Goal: Transaction & Acquisition: Purchase product/service

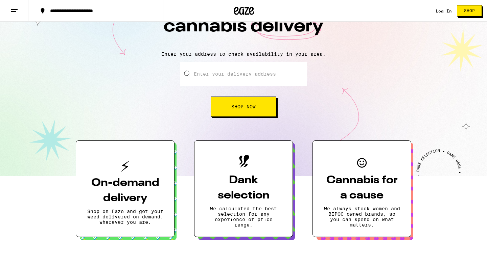
scroll to position [51, 0]
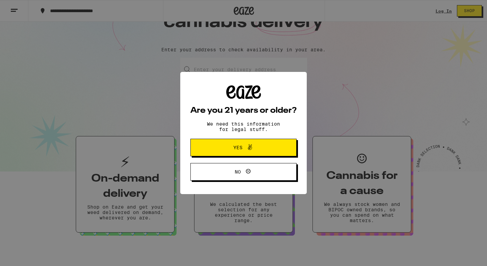
click at [266, 145] on span "Yes" at bounding box center [243, 147] width 51 height 9
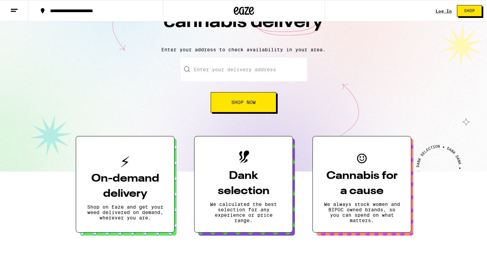
click at [255, 66] on input "Enter your delivery address" at bounding box center [243, 70] width 127 height 24
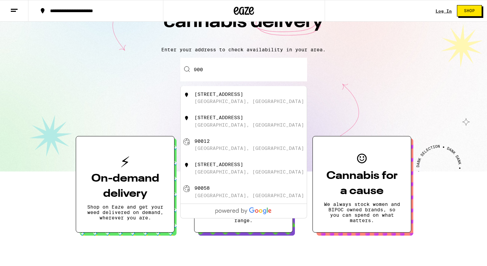
scroll to position [0, 0]
type input "9"
click at [229, 97] on div "[STREET_ADDRESS]" at bounding box center [218, 94] width 49 height 5
type input "[STREET_ADDRESS]"
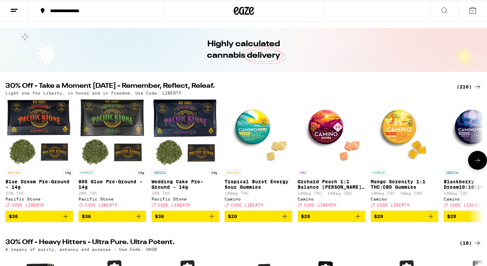
scroll to position [16, 0]
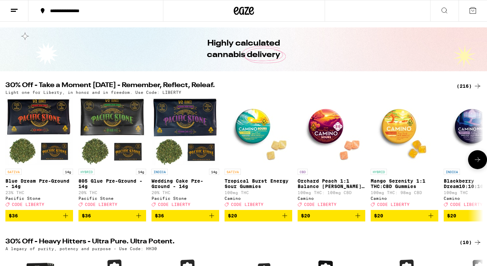
click at [480, 163] on icon at bounding box center [477, 160] width 8 height 8
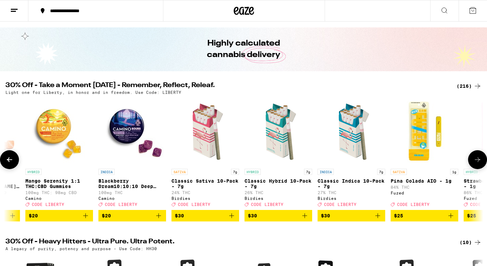
scroll to position [0, 402]
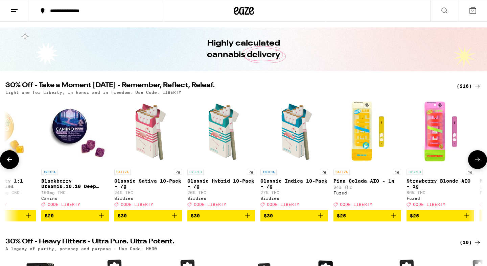
click at [248, 220] on icon "Add to bag" at bounding box center [247, 216] width 8 height 8
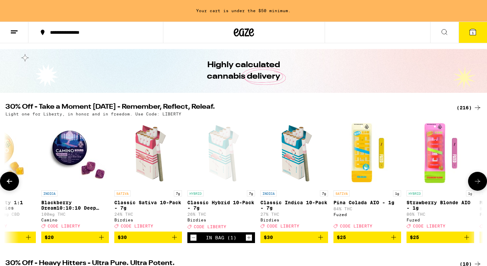
scroll to position [38, 0]
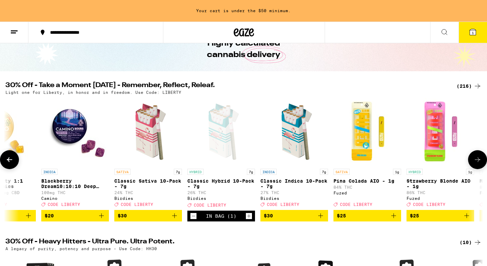
click at [477, 164] on icon at bounding box center [477, 160] width 8 height 8
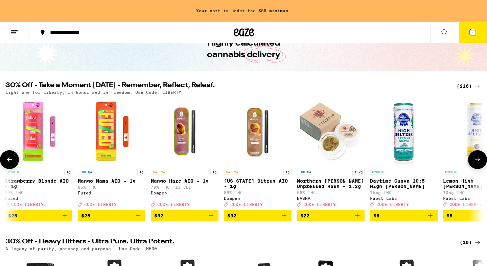
scroll to position [0, 805]
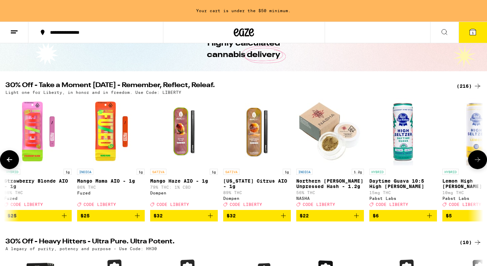
click at [477, 162] on icon at bounding box center [477, 160] width 8 height 8
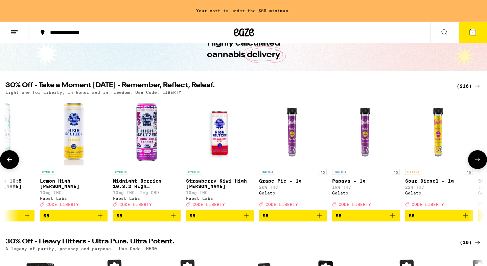
click at [477, 162] on icon at bounding box center [477, 160] width 8 height 8
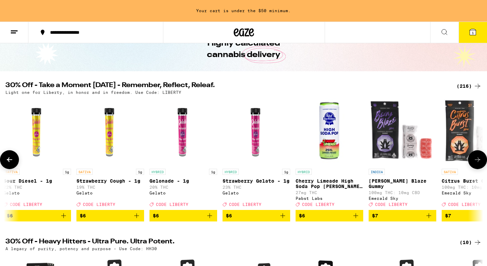
scroll to position [0, 1609]
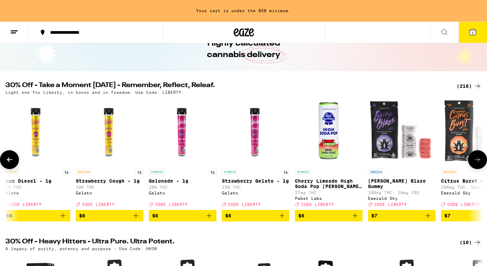
click at [8, 162] on icon at bounding box center [9, 160] width 5 height 5
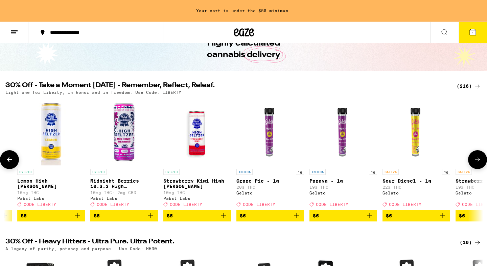
scroll to position [0, 1207]
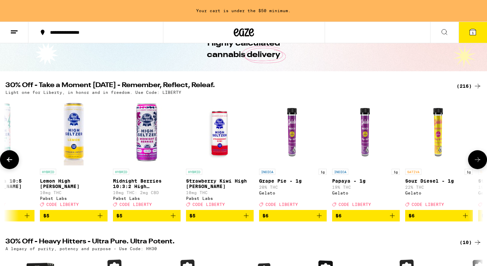
click at [476, 161] on icon at bounding box center [477, 160] width 8 height 8
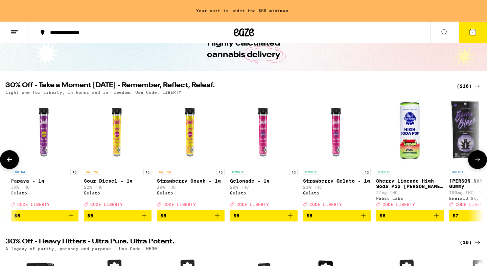
scroll to position [0, 1609]
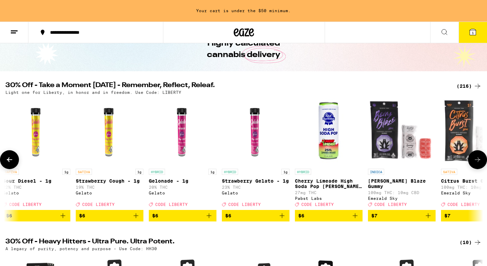
click at [478, 164] on icon at bounding box center [477, 160] width 8 height 8
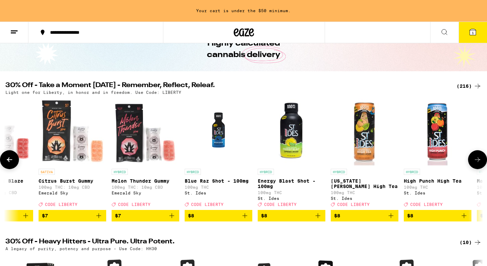
click at [478, 164] on icon at bounding box center [477, 160] width 8 height 8
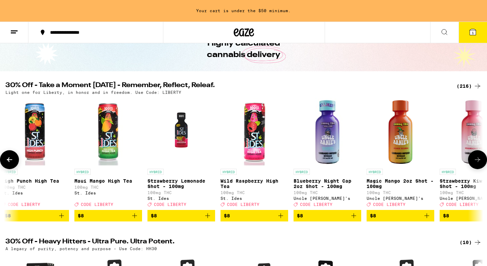
click at [478, 164] on icon at bounding box center [477, 160] width 8 height 8
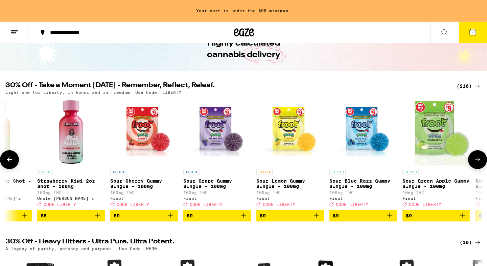
click at [478, 164] on icon at bounding box center [477, 160] width 8 height 8
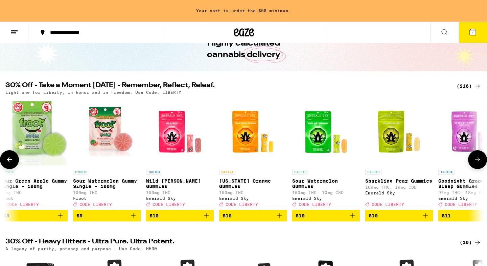
click at [478, 164] on icon at bounding box center [477, 160] width 8 height 8
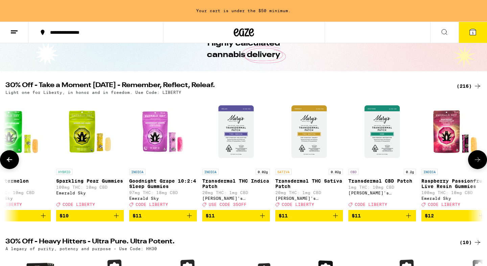
scroll to position [0, 3620]
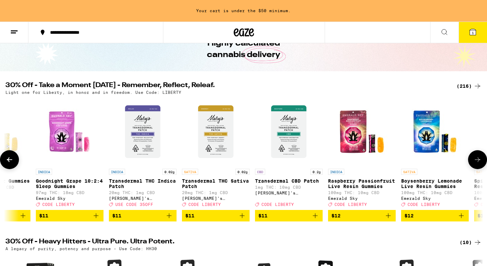
click at [478, 164] on icon at bounding box center [477, 160] width 8 height 8
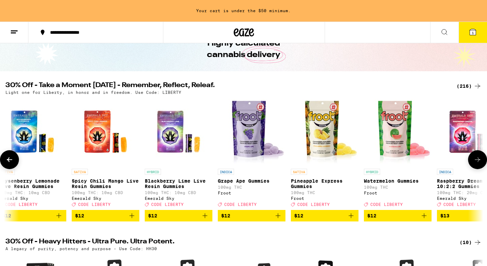
click at [478, 164] on icon at bounding box center [477, 160] width 8 height 8
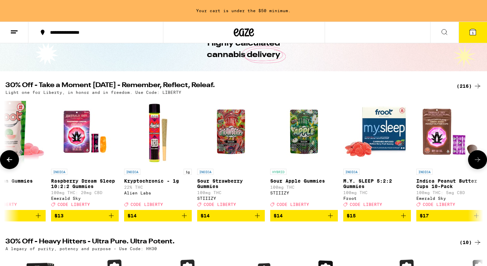
scroll to position [0, 4425]
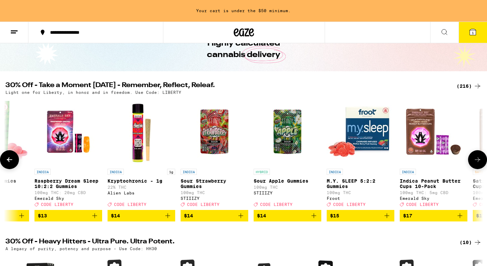
click at [478, 164] on icon at bounding box center [477, 160] width 8 height 8
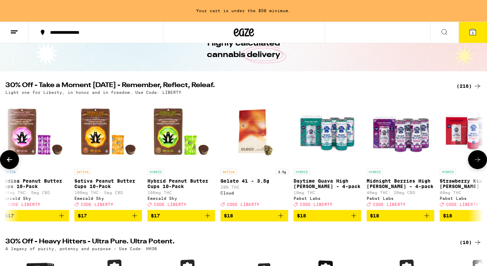
scroll to position [0, 4827]
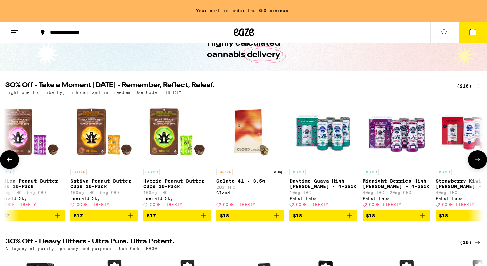
click at [478, 164] on icon at bounding box center [477, 160] width 8 height 8
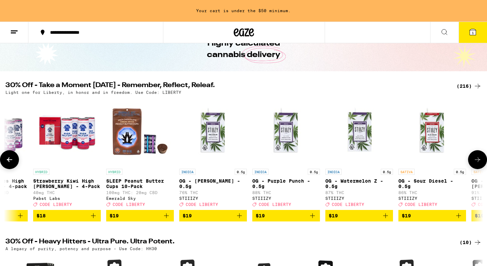
click at [478, 164] on icon at bounding box center [477, 160] width 8 height 8
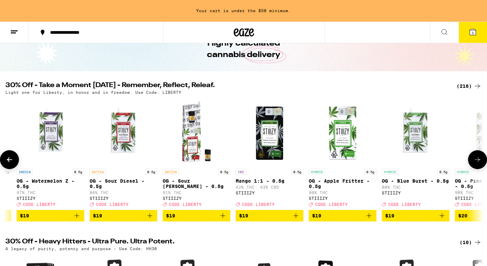
scroll to position [0, 5632]
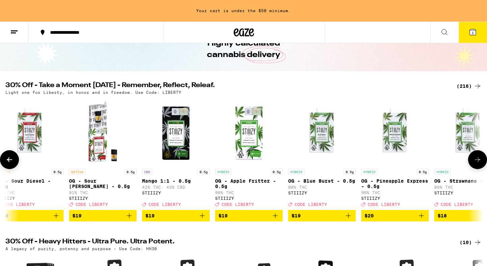
click at [478, 164] on icon at bounding box center [477, 160] width 8 height 8
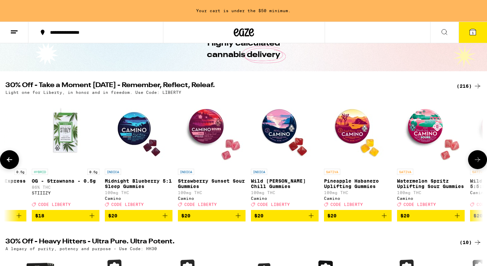
click at [478, 164] on icon at bounding box center [477, 160] width 8 height 8
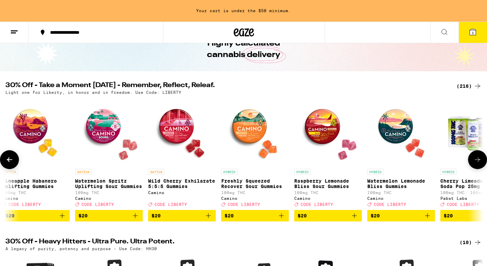
scroll to position [0, 6436]
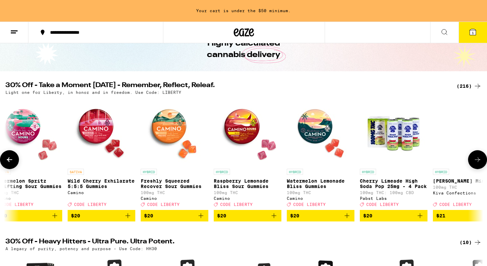
click at [478, 164] on icon at bounding box center [477, 160] width 8 height 8
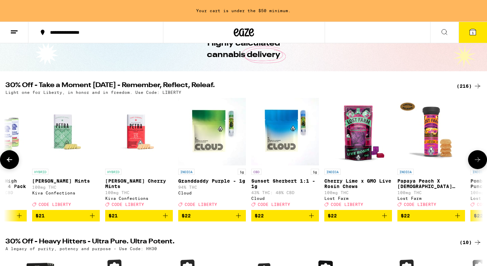
scroll to position [0, 6838]
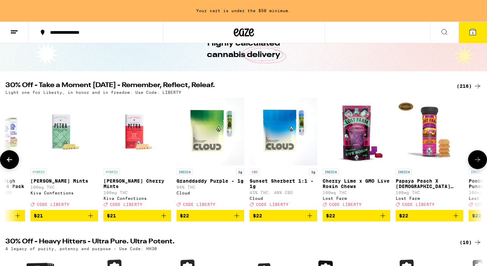
click at [478, 164] on icon at bounding box center [477, 160] width 8 height 8
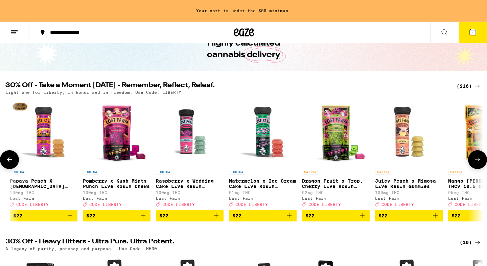
scroll to position [0, 7241]
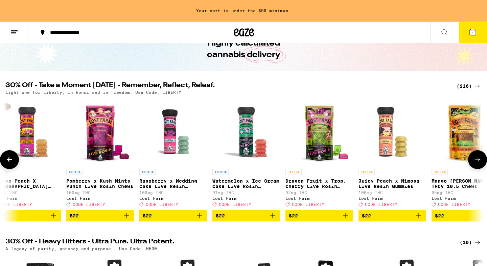
click at [478, 164] on icon at bounding box center [477, 160] width 8 height 8
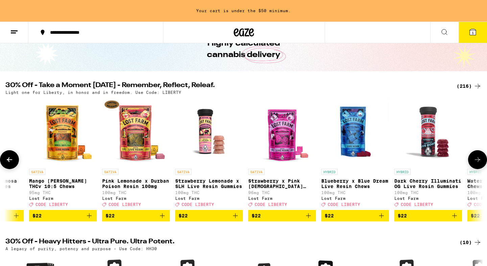
click at [478, 164] on icon at bounding box center [477, 160] width 8 height 8
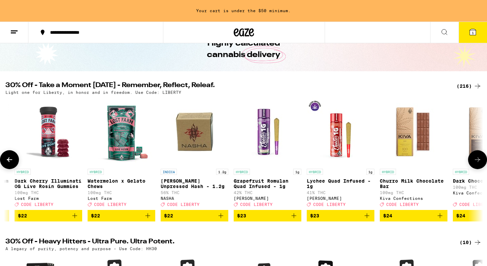
scroll to position [0, 8045]
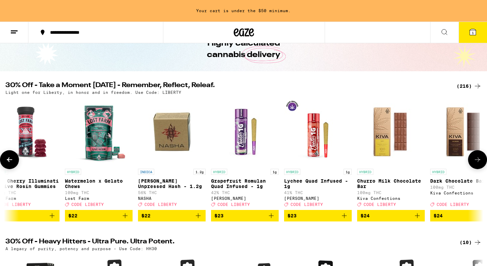
click at [478, 164] on icon at bounding box center [477, 160] width 8 height 8
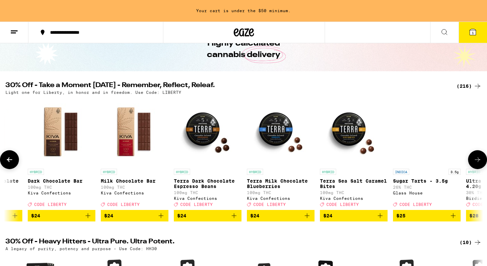
click at [478, 164] on icon at bounding box center [477, 160] width 8 height 8
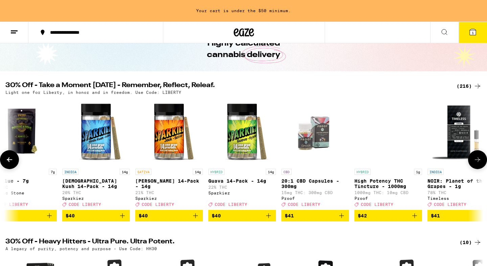
scroll to position [0, 12792]
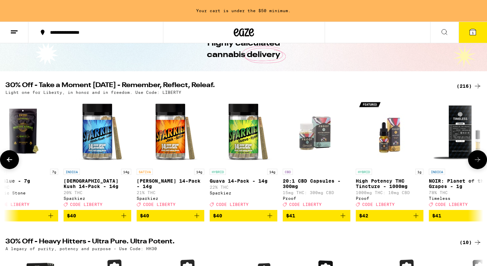
click at [271, 220] on icon "Add to bag" at bounding box center [270, 216] width 8 height 8
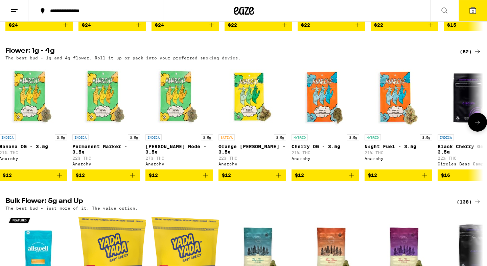
scroll to position [0, 0]
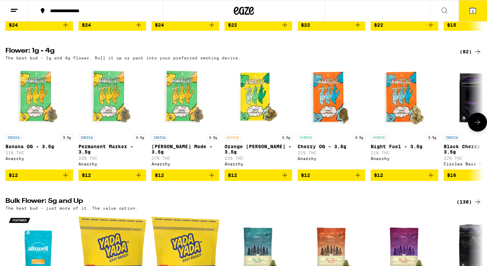
click at [212, 179] on icon "Add to bag" at bounding box center [212, 175] width 8 height 8
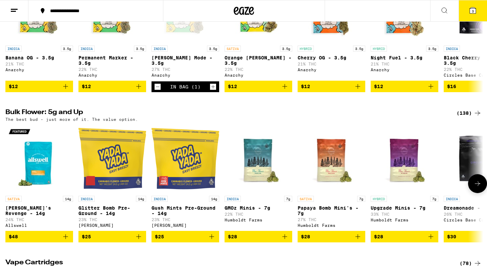
scroll to position [605, 0]
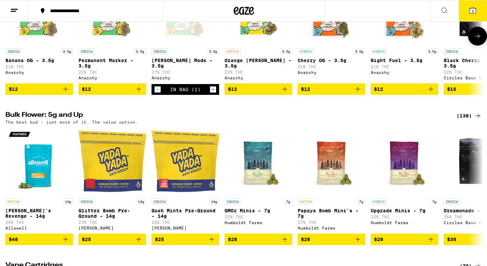
click at [160, 94] on icon "Decrement" at bounding box center [157, 90] width 6 height 8
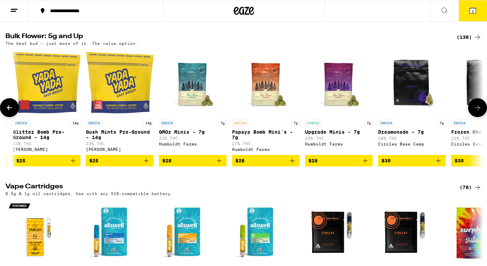
scroll to position [0, 66]
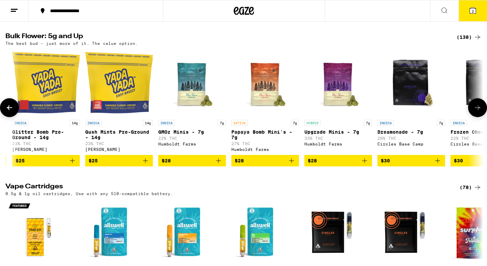
click at [366, 165] on icon "Add to bag" at bounding box center [364, 161] width 8 height 8
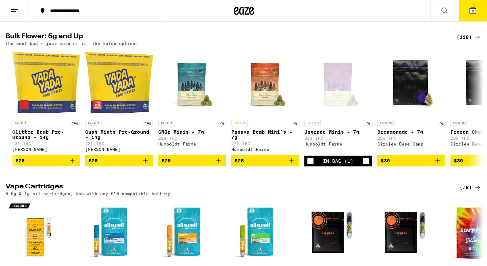
click at [468, 12] on button "3" at bounding box center [472, 10] width 28 height 21
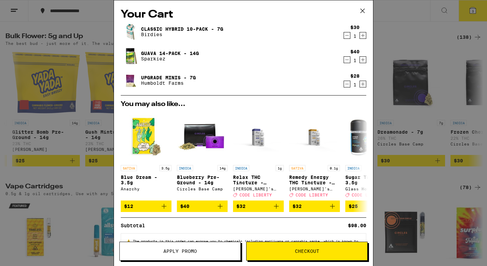
click at [214, 254] on button "Apply Promo" at bounding box center [179, 251] width 121 height 19
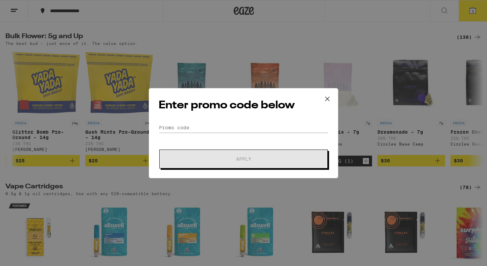
scroll to position [738, 0]
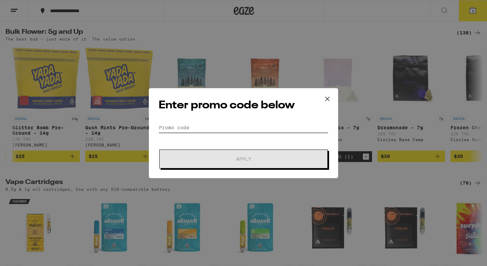
click at [198, 132] on input "Promo Code" at bounding box center [244, 128] width 170 height 10
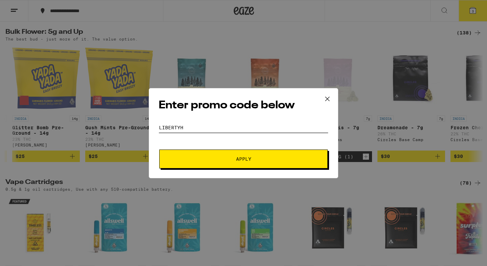
click at [159, 150] on button "Apply" at bounding box center [243, 159] width 168 height 19
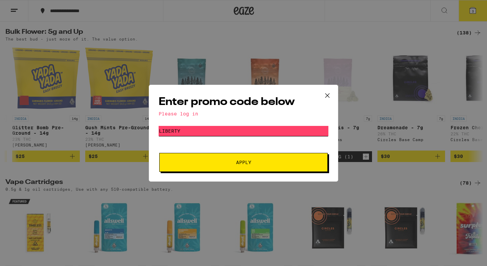
type input "LIBErty"
click at [159, 153] on button "Apply" at bounding box center [243, 162] width 168 height 19
click at [182, 167] on button "Apply" at bounding box center [243, 162] width 168 height 19
click at [329, 95] on icon at bounding box center [327, 96] width 10 height 10
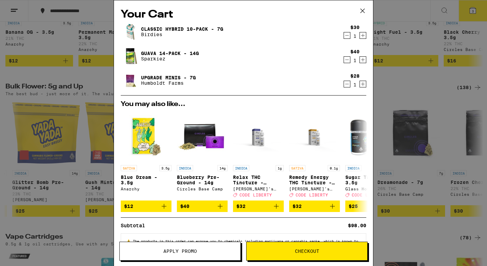
scroll to position [28, 0]
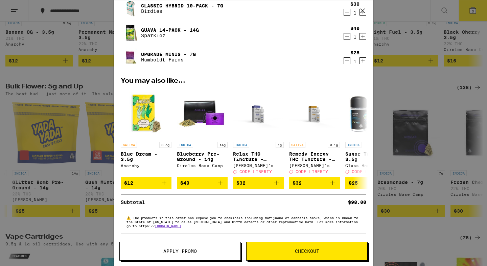
click at [362, 11] on icon at bounding box center [362, 11] width 10 height 10
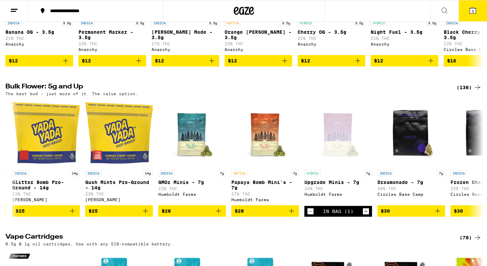
click at [12, 11] on line at bounding box center [13, 11] width 5 height 0
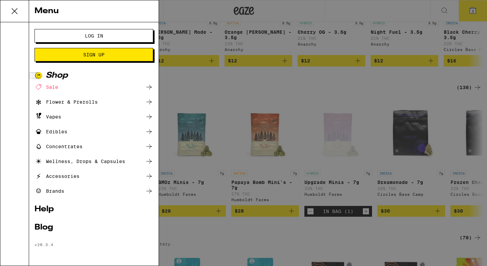
click at [62, 40] on button "Log In" at bounding box center [93, 36] width 119 height 14
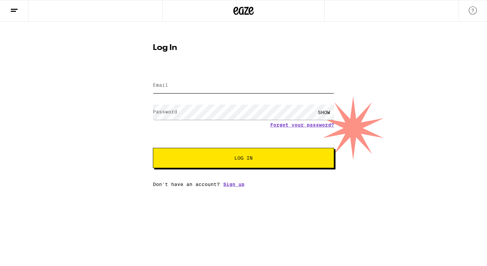
type input "[EMAIL_ADDRESS][DOMAIN_NAME]"
click at [208, 84] on input "[EMAIL_ADDRESS][DOMAIN_NAME]" at bounding box center [243, 85] width 181 height 15
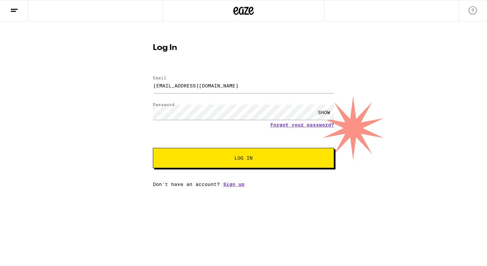
click at [228, 158] on span "Log In" at bounding box center [243, 158] width 126 height 5
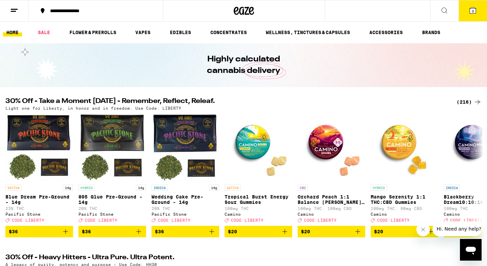
click at [471, 12] on icon at bounding box center [473, 10] width 6 height 6
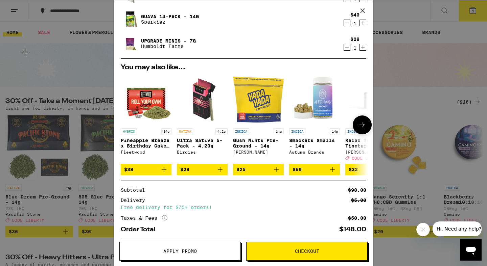
scroll to position [70, 0]
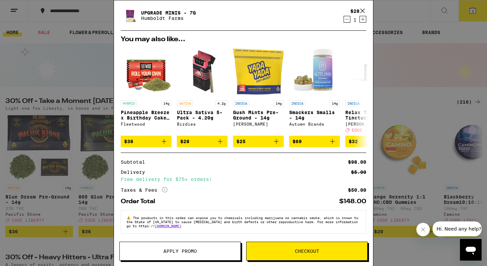
click at [189, 251] on span "Apply Promo" at bounding box center [179, 251] width 33 height 5
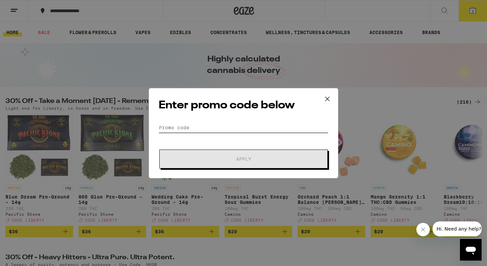
click at [189, 129] on input "Promo Code" at bounding box center [244, 128] width 170 height 10
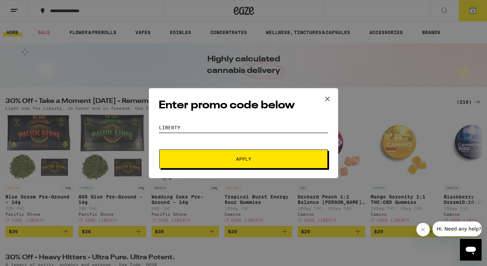
type input "Liberty"
click at [159, 150] on button "Apply" at bounding box center [243, 159] width 168 height 19
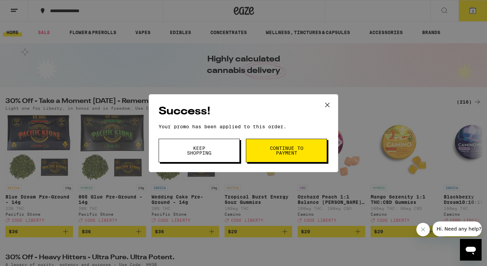
click at [216, 152] on button "Keep Shopping" at bounding box center [199, 151] width 81 height 24
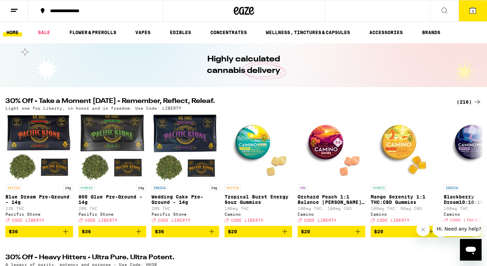
click at [477, 14] on button "3" at bounding box center [472, 10] width 28 height 21
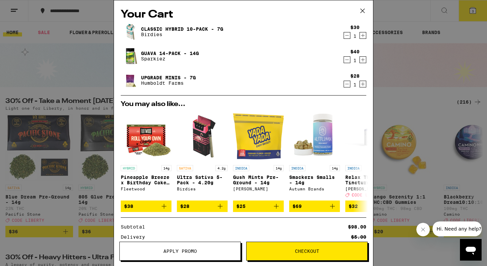
click at [347, 85] on icon "Decrement" at bounding box center [347, 84] width 6 height 8
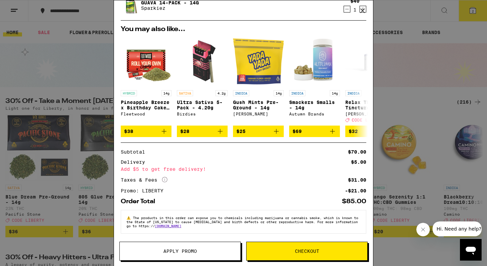
scroll to position [55, 0]
click at [311, 254] on span "Checkout" at bounding box center [307, 251] width 24 height 5
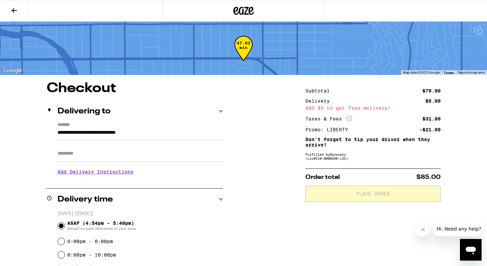
click at [15, 10] on icon at bounding box center [13, 10] width 5 height 5
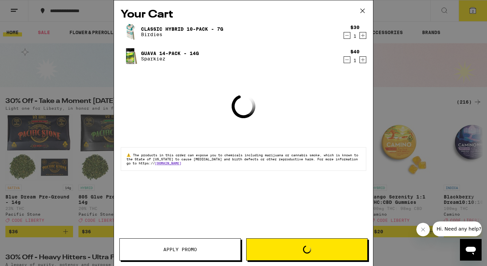
click at [363, 14] on icon at bounding box center [362, 11] width 10 height 10
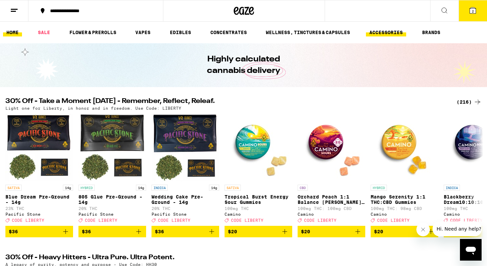
click at [396, 37] on link "ACCESSORIES" at bounding box center [386, 32] width 40 height 8
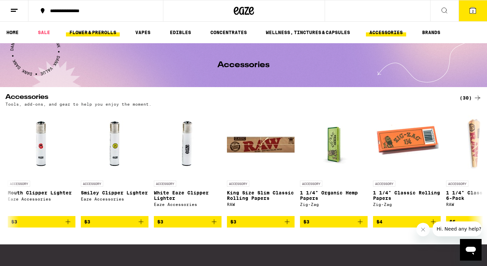
click at [102, 33] on link "FLOWER & PREROLLS" at bounding box center [93, 32] width 54 height 8
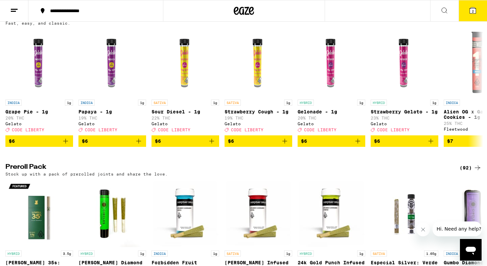
scroll to position [379, 0]
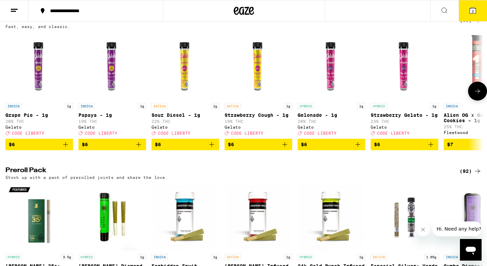
click at [66, 149] on icon "Add to bag" at bounding box center [66, 145] width 8 height 8
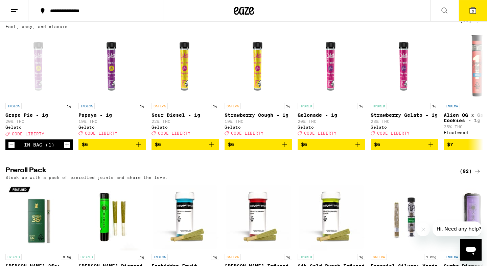
click at [472, 13] on span "3" at bounding box center [473, 11] width 2 height 4
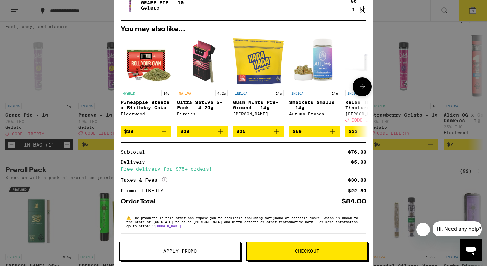
scroll to position [80, 0]
click at [312, 252] on span "Checkout" at bounding box center [307, 251] width 24 height 5
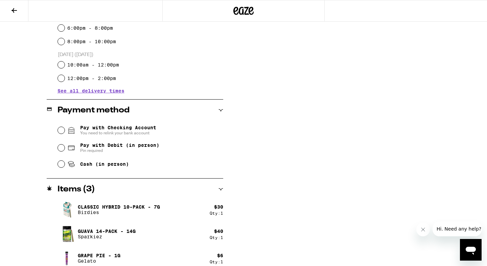
scroll to position [221, 0]
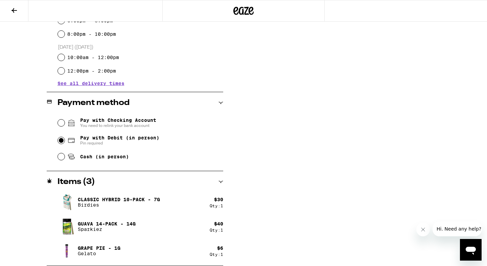
click at [61, 142] on input "Pay with Debit (in person) Pin required" at bounding box center [61, 140] width 7 height 7
radio input "true"
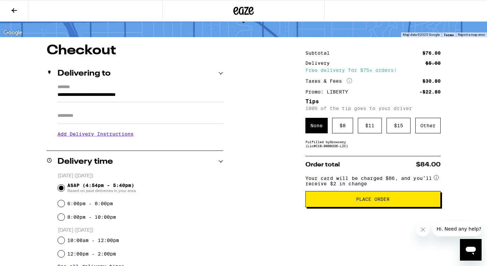
scroll to position [34, 0]
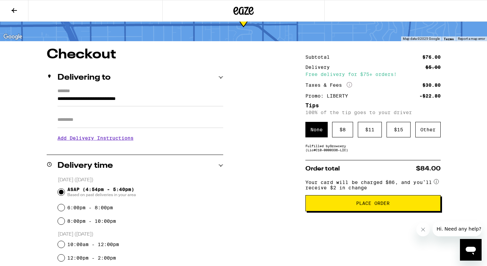
click at [345, 206] on span "Place Order" at bounding box center [373, 203] width 124 height 5
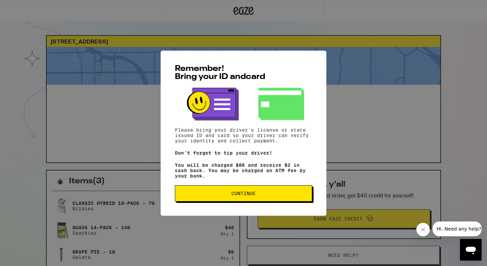
click at [261, 196] on span "Continue" at bounding box center [244, 193] width 126 height 5
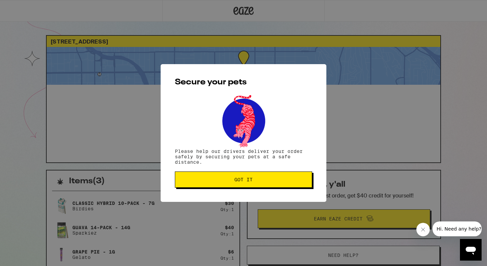
click at [251, 182] on span "Got it" at bounding box center [243, 179] width 18 height 5
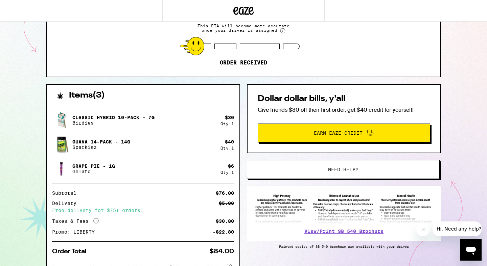
scroll to position [87, 0]
